Goal: Transaction & Acquisition: Purchase product/service

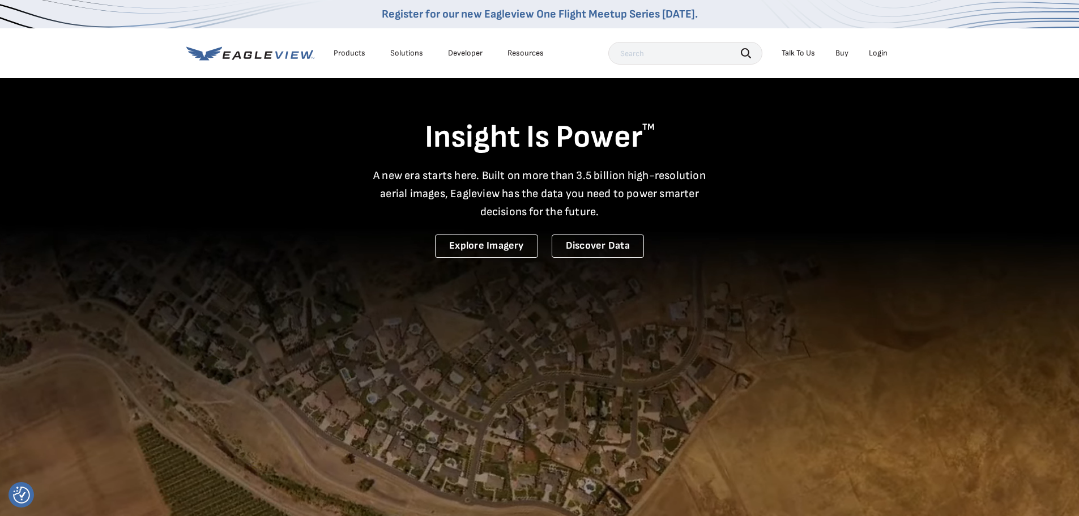
click at [873, 55] on div "Login" at bounding box center [878, 53] width 19 height 10
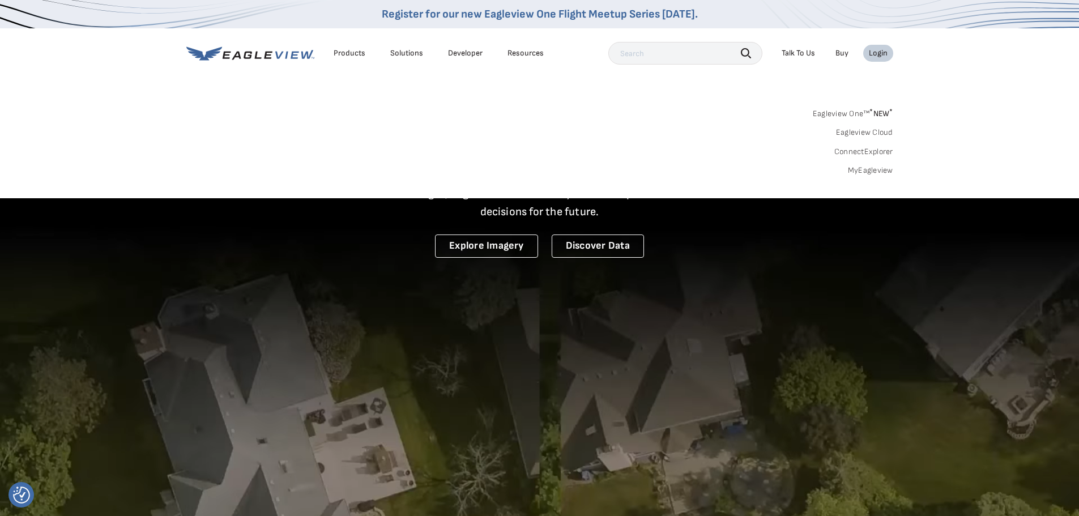
click at [858, 169] on link "MyEagleview" at bounding box center [870, 170] width 45 height 10
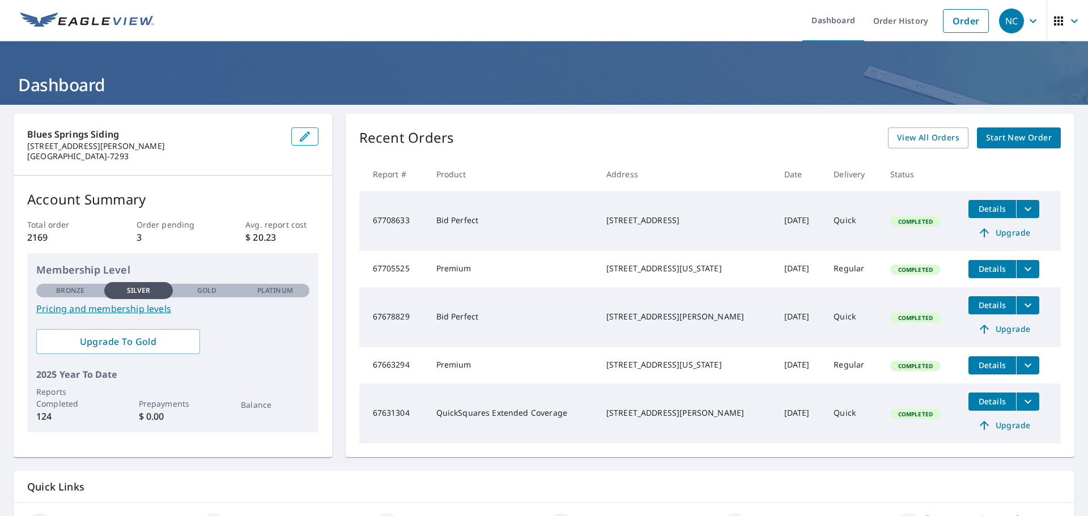
click at [1005, 137] on span "Start New Order" at bounding box center [1019, 138] width 66 height 14
click at [997, 135] on span "Start New Order" at bounding box center [1019, 138] width 66 height 14
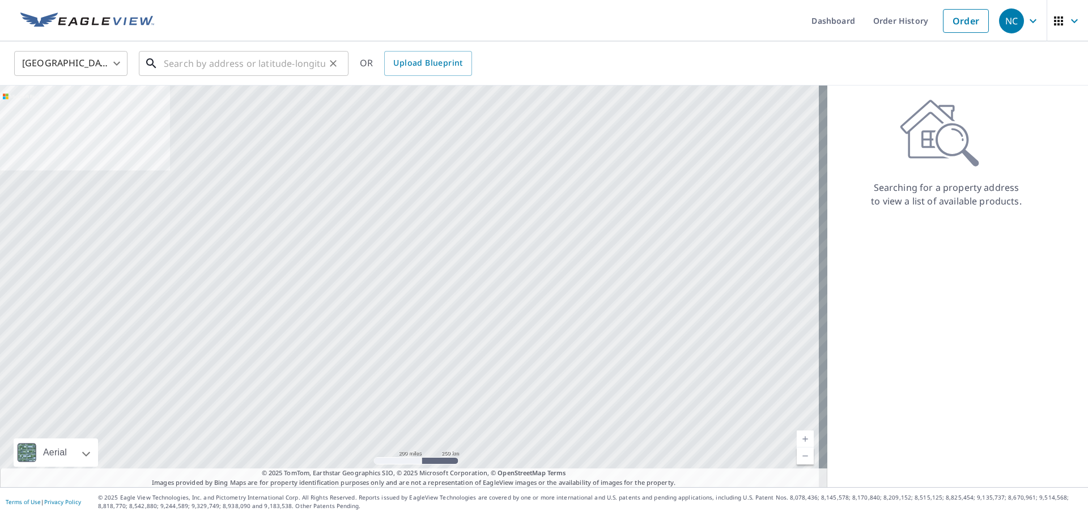
click at [168, 66] on input "text" at bounding box center [244, 64] width 161 height 32
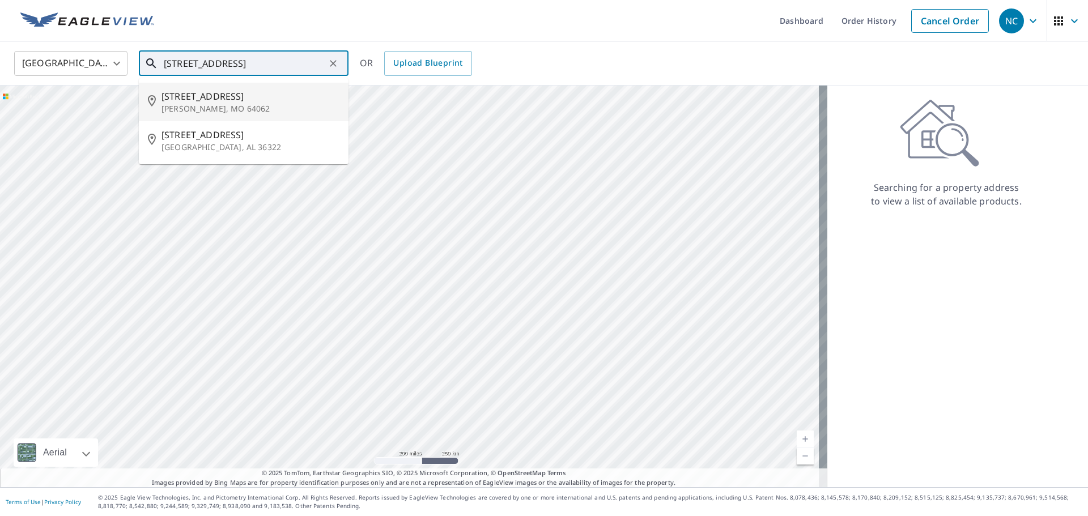
click at [176, 106] on p "Lawson, MO 64062" at bounding box center [250, 108] width 178 height 11
type input "175 Cardinal Cir Lawson, MO 64062"
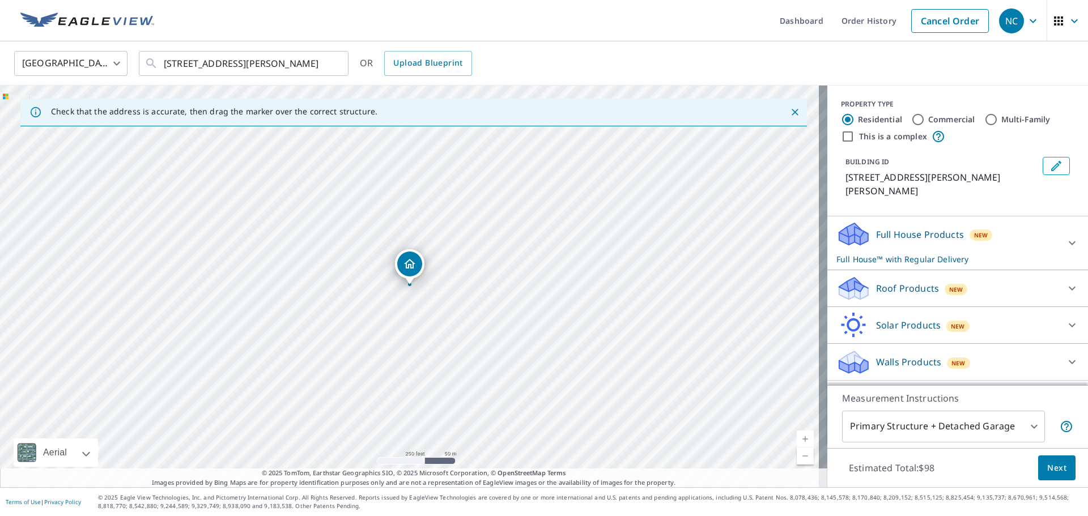
click at [849, 287] on icon at bounding box center [849, 293] width 21 height 12
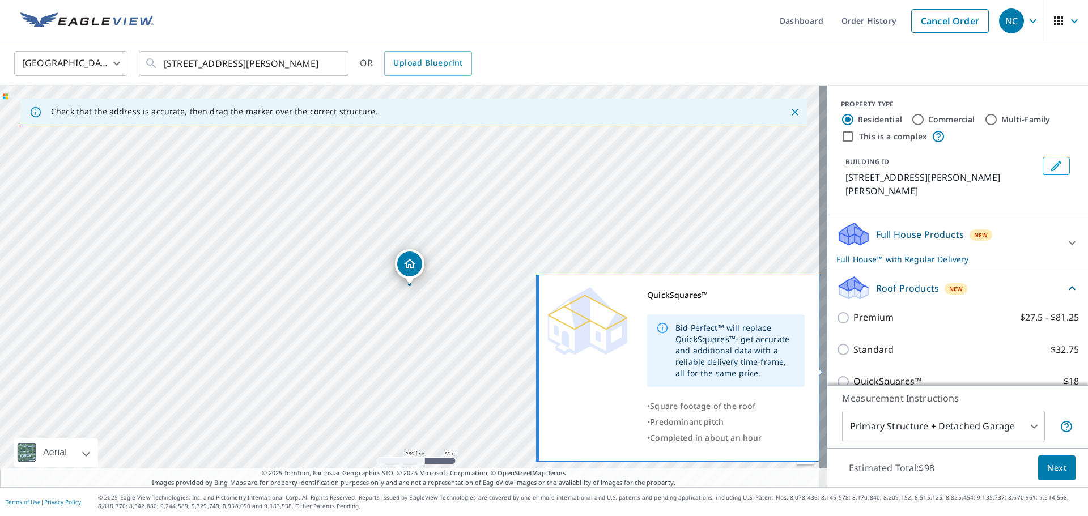
click at [836, 375] on input "QuickSquares™ $18" at bounding box center [844, 382] width 17 height 14
checkbox input "true"
checkbox input "false"
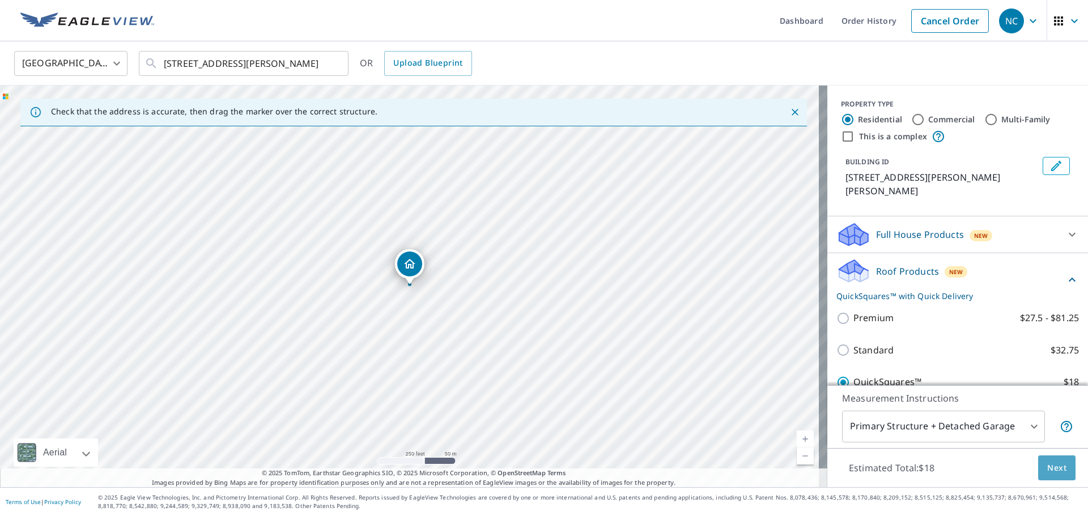
click at [1047, 470] on span "Next" at bounding box center [1056, 468] width 19 height 14
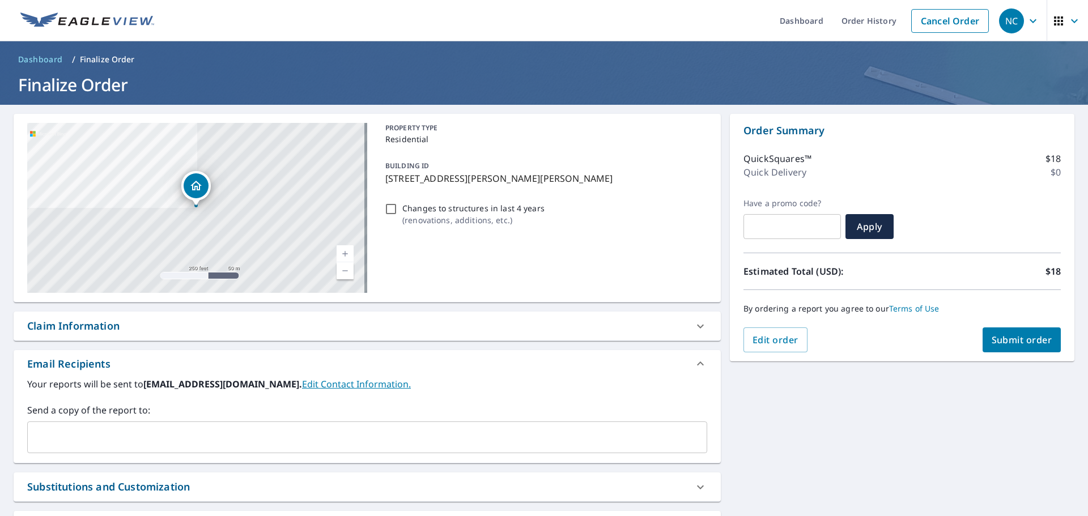
click at [1005, 343] on span "Submit order" at bounding box center [1022, 340] width 61 height 12
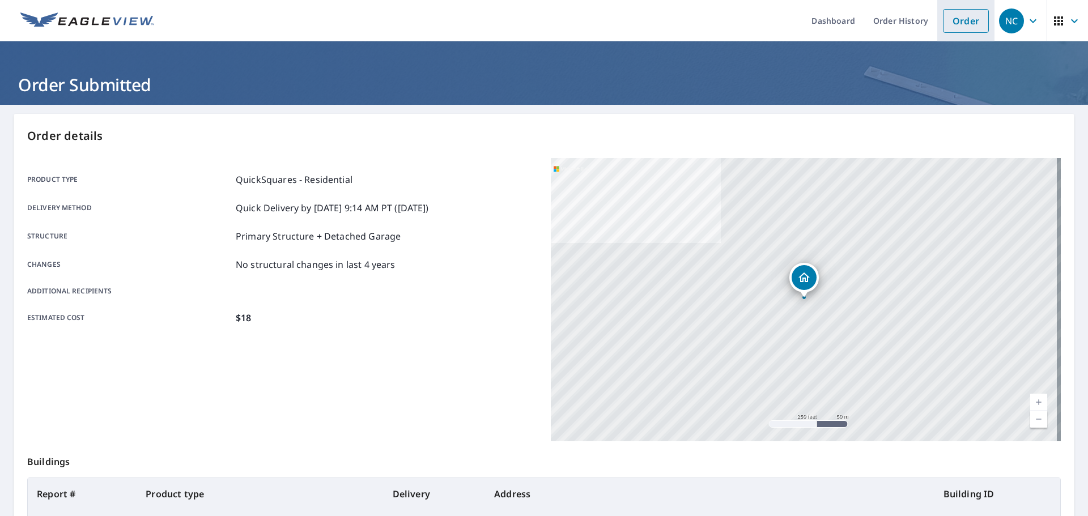
click at [957, 22] on link "Order" at bounding box center [966, 21] width 46 height 24
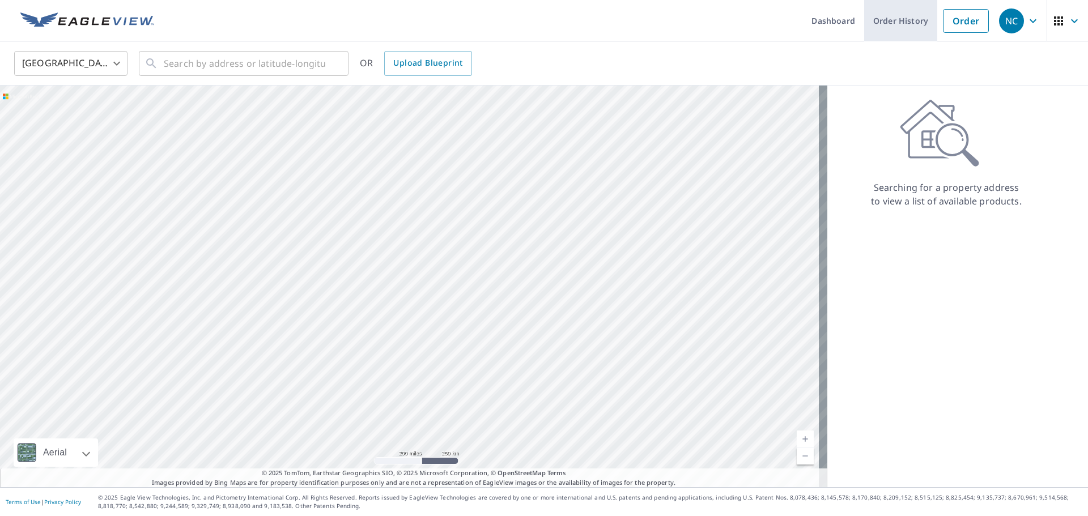
click at [897, 19] on link "Order History" at bounding box center [900, 20] width 73 height 41
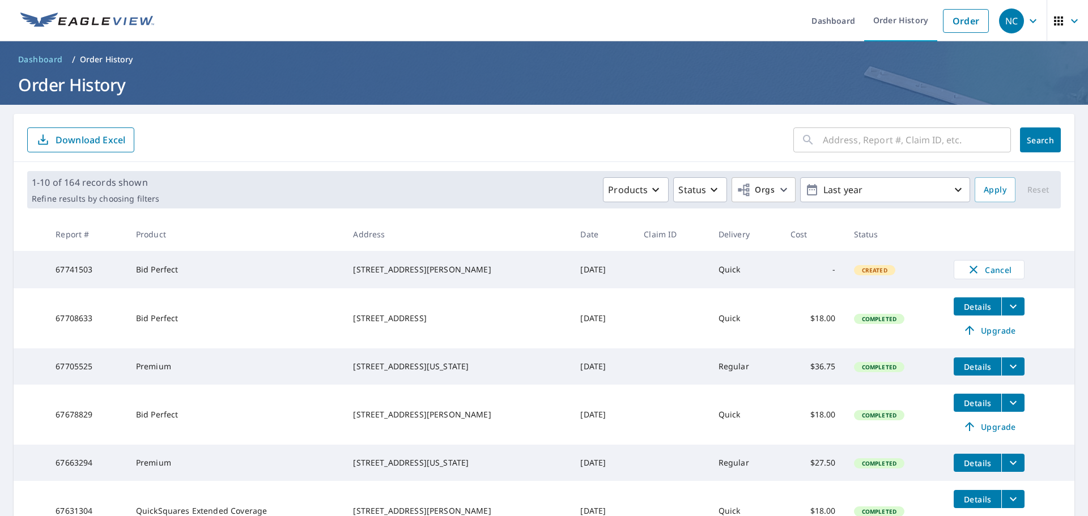
click at [454, 275] on div "175 Cardinal Cir Lawson, MO 64062" at bounding box center [457, 269] width 209 height 11
click at [799, 269] on td "-" at bounding box center [812, 269] width 63 height 37
click at [785, 268] on td "-" at bounding box center [812, 269] width 63 height 37
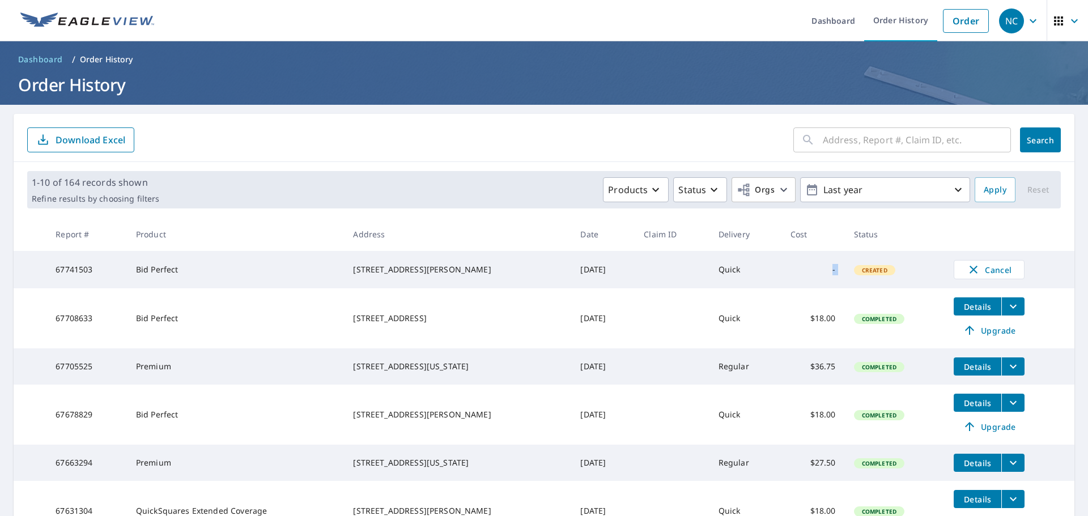
click at [785, 268] on td "-" at bounding box center [812, 269] width 63 height 37
click at [808, 255] on td "-" at bounding box center [812, 269] width 63 height 37
drag, startPoint x: 843, startPoint y: 240, endPoint x: 849, endPoint y: 236, distance: 7.3
click at [845, 240] on th "Status" at bounding box center [895, 234] width 100 height 33
click at [849, 235] on th "Status" at bounding box center [895, 234] width 100 height 33
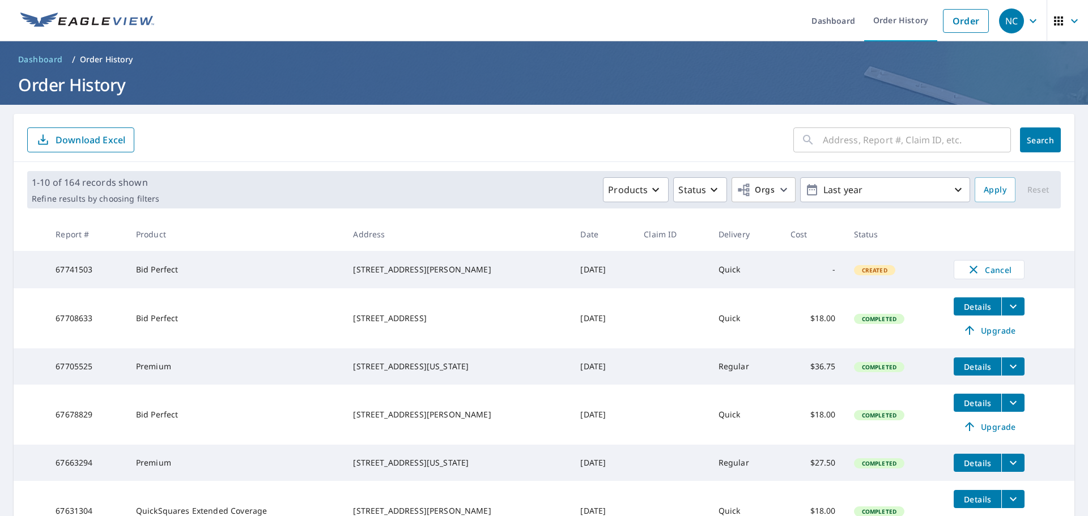
click at [865, 232] on th "Status" at bounding box center [895, 234] width 100 height 33
click at [858, 233] on th "Status" at bounding box center [895, 234] width 100 height 33
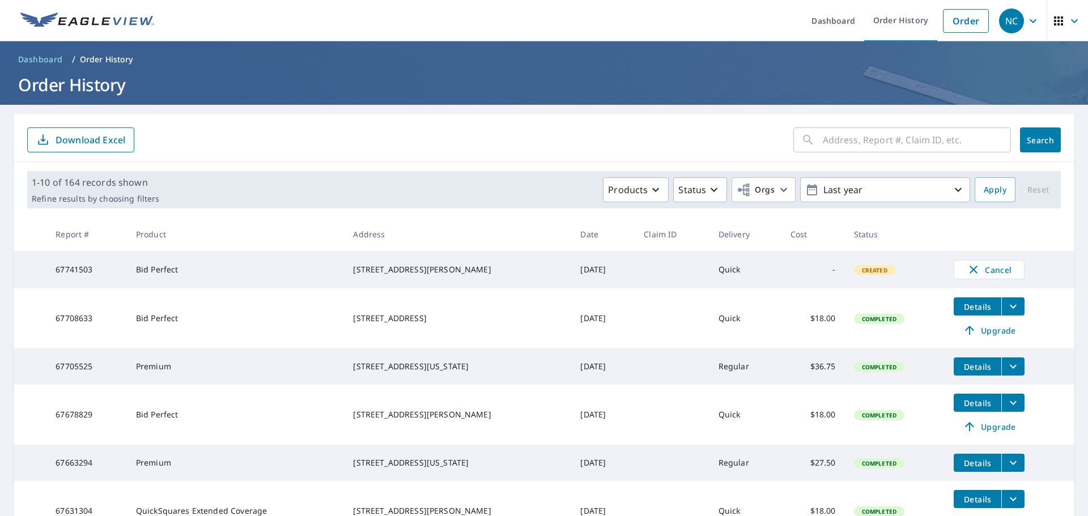
click at [788, 233] on th "Cost" at bounding box center [812, 234] width 63 height 33
click at [781, 234] on th "Cost" at bounding box center [812, 234] width 63 height 33
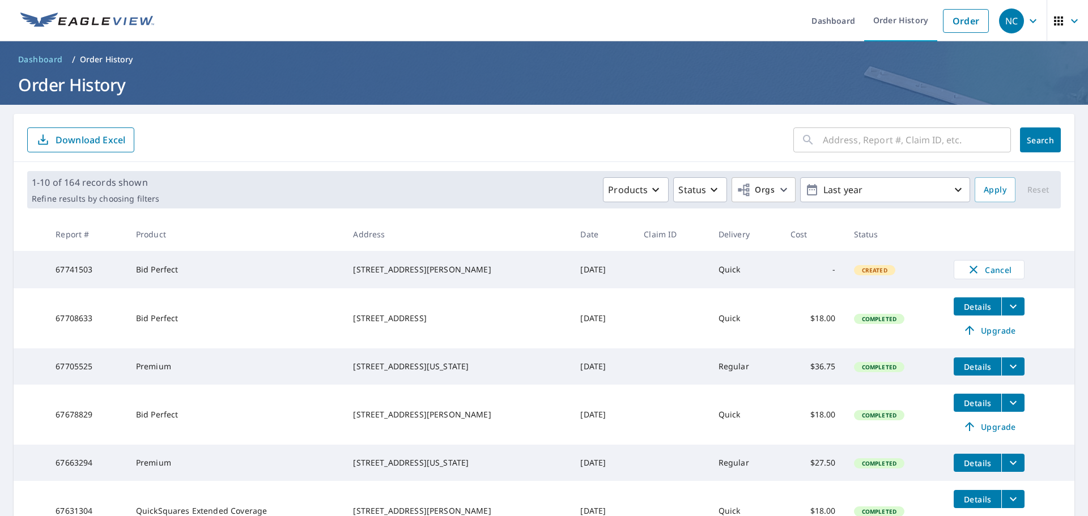
click at [713, 236] on th "Delivery" at bounding box center [745, 234] width 72 height 33
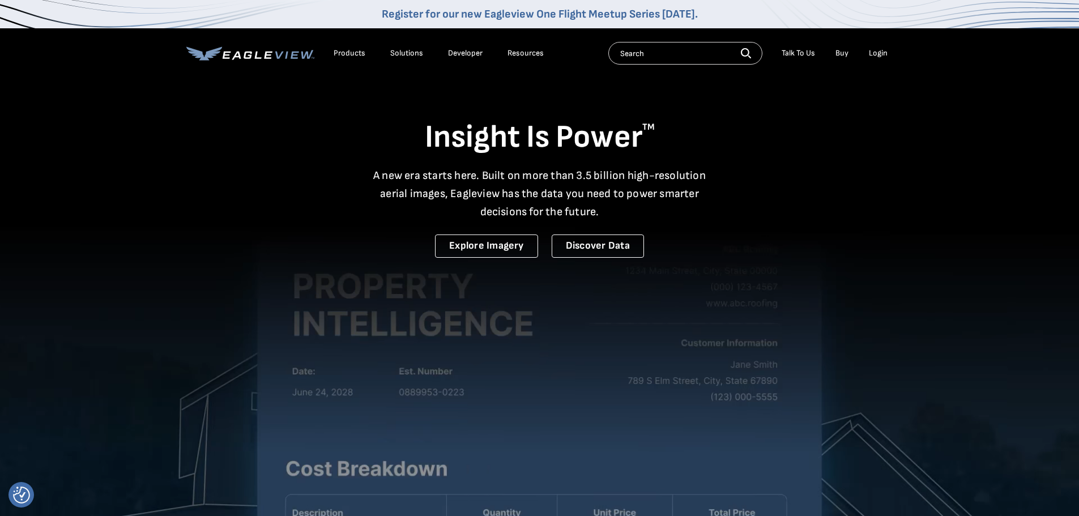
click at [876, 49] on div "Login" at bounding box center [878, 53] width 19 height 10
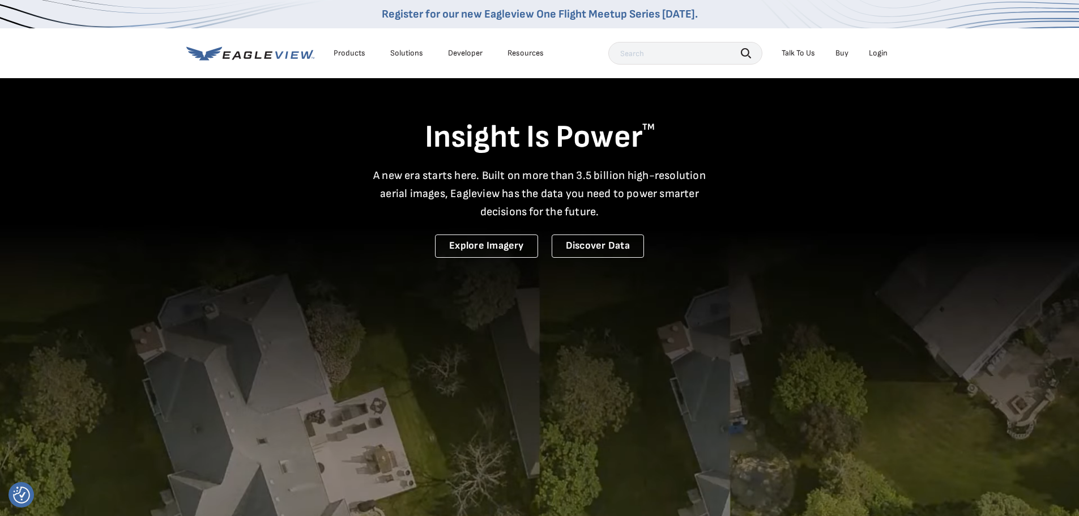
click at [879, 53] on div "Login" at bounding box center [878, 53] width 19 height 10
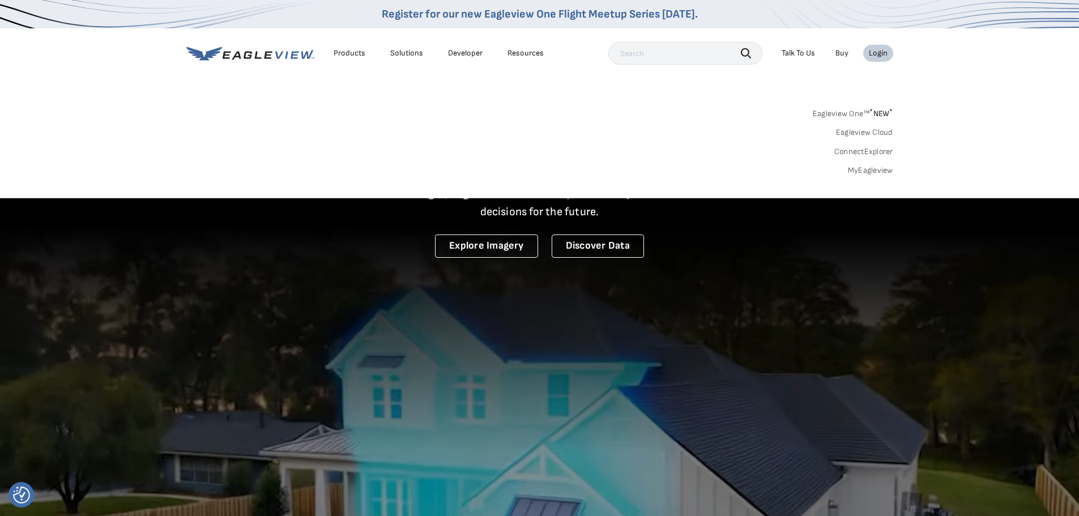
click at [881, 168] on link "MyEagleview" at bounding box center [870, 170] width 45 height 10
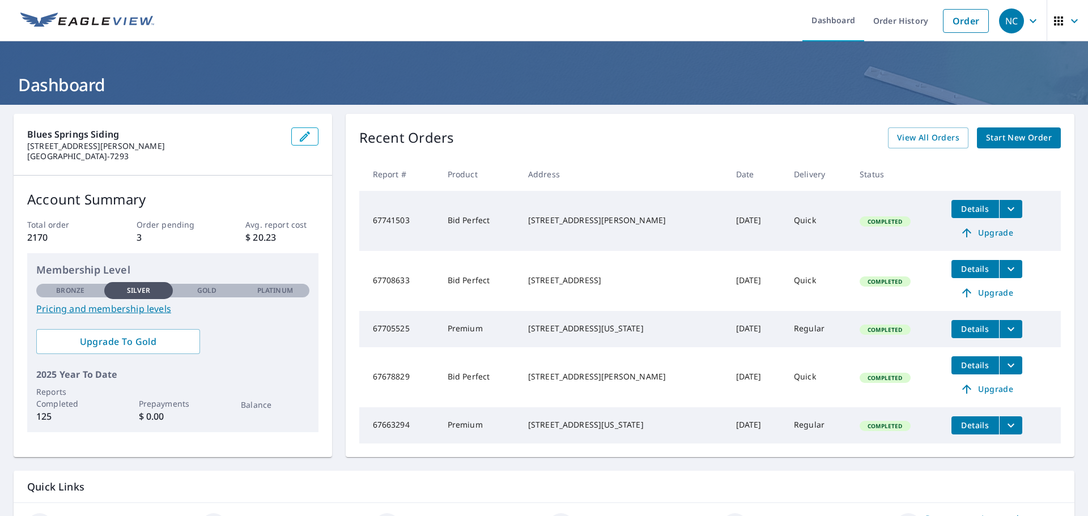
click at [1004, 207] on icon "filesDropdownBtn-67741503" at bounding box center [1011, 209] width 14 height 14
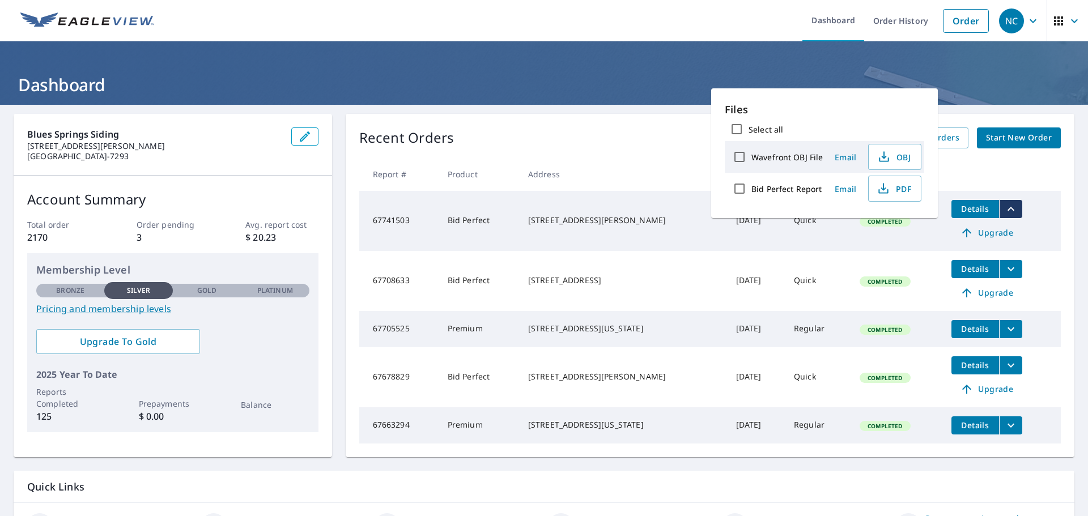
click at [847, 191] on span "Email" at bounding box center [845, 189] width 27 height 11
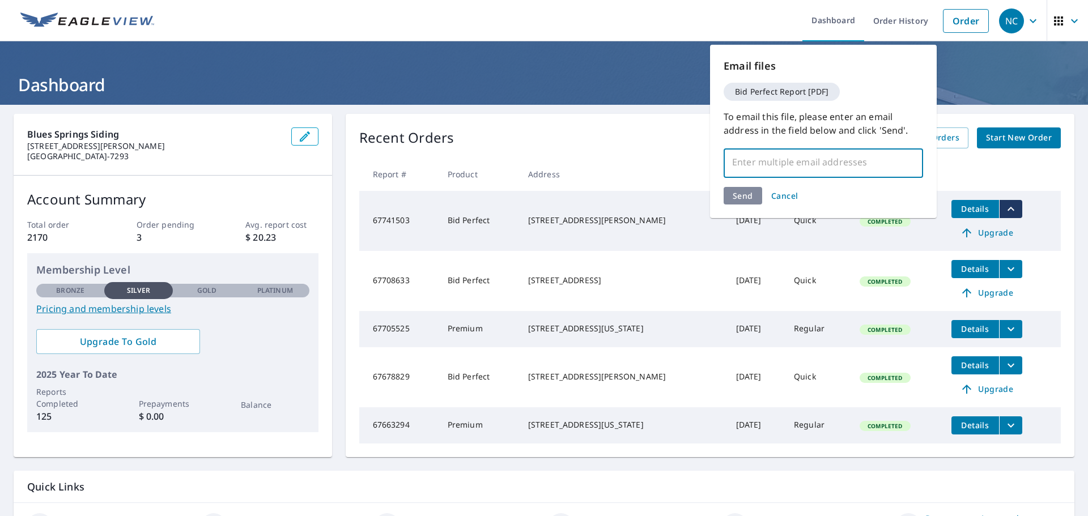
click at [759, 161] on input "text" at bounding box center [815, 162] width 172 height 22
type input "jclayton@bsswin.com"
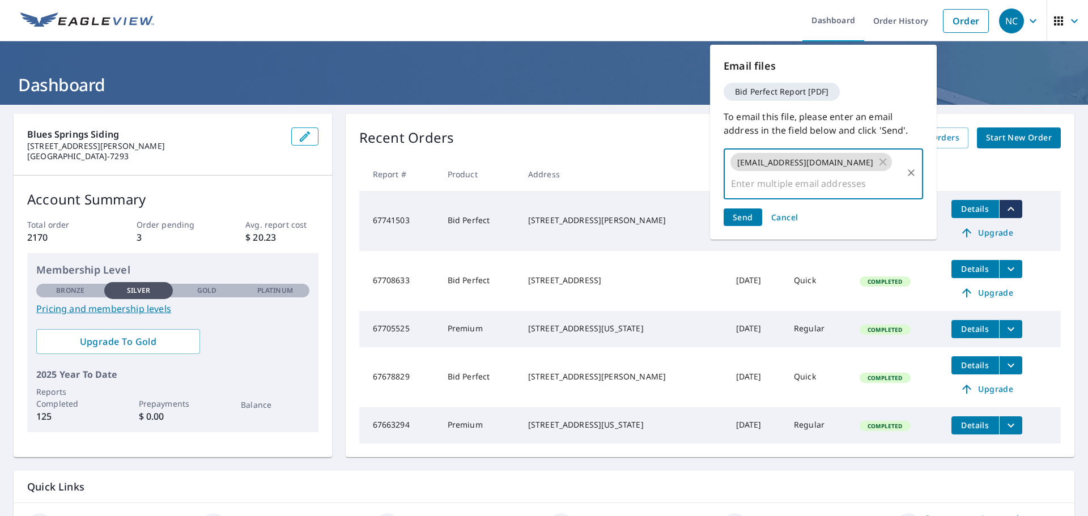
click at [743, 212] on span "Send" at bounding box center [743, 217] width 20 height 11
